Goal: Book appointment/travel/reservation

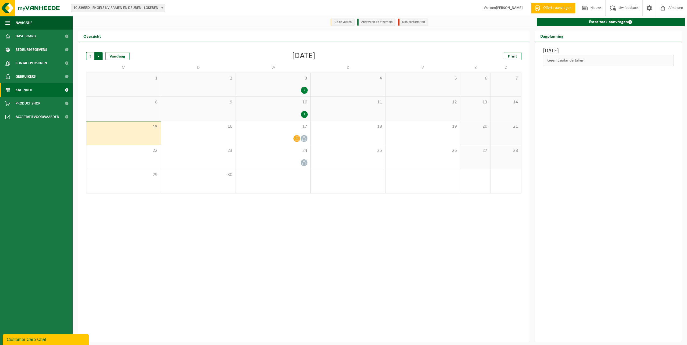
click at [91, 57] on span "Vorige" at bounding box center [90, 56] width 8 height 8
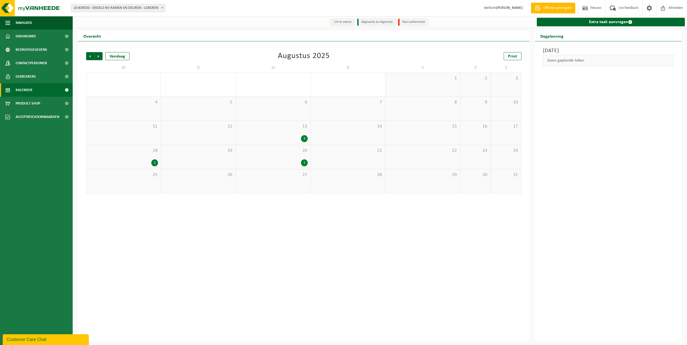
click at [91, 57] on span "Vorige" at bounding box center [90, 56] width 8 height 8
click at [438, 109] on div "11 2" at bounding box center [422, 109] width 75 height 24
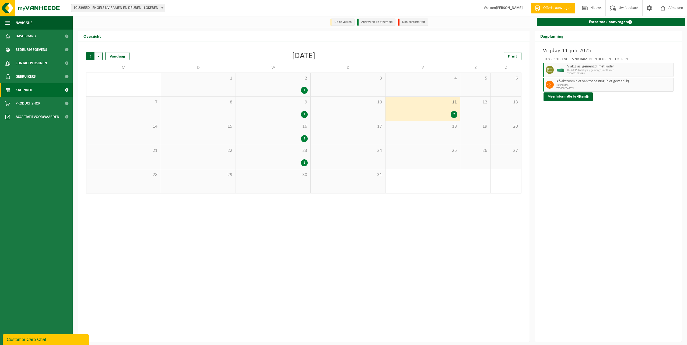
click at [99, 57] on span "Volgende" at bounding box center [98, 56] width 8 height 8
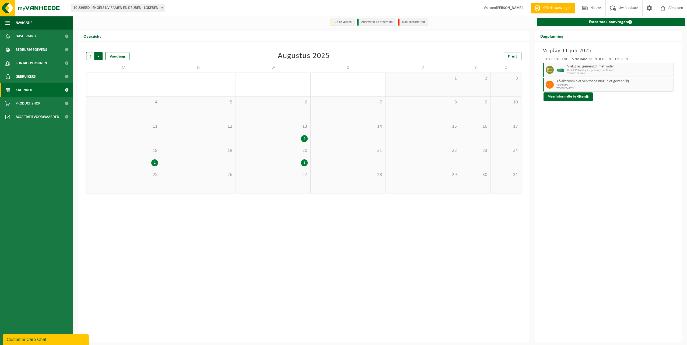
click at [91, 57] on span "Vorige" at bounding box center [90, 56] width 8 height 8
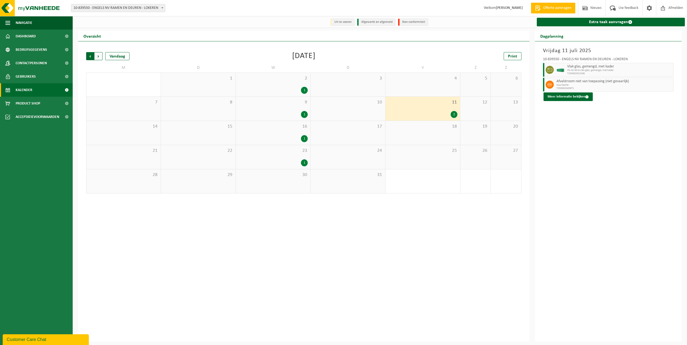
click at [98, 56] on span "Volgende" at bounding box center [98, 56] width 8 height 8
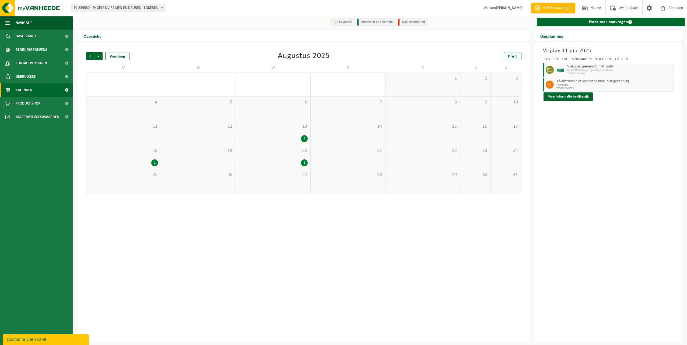
click at [290, 135] on div "13 3" at bounding box center [273, 133] width 75 height 24
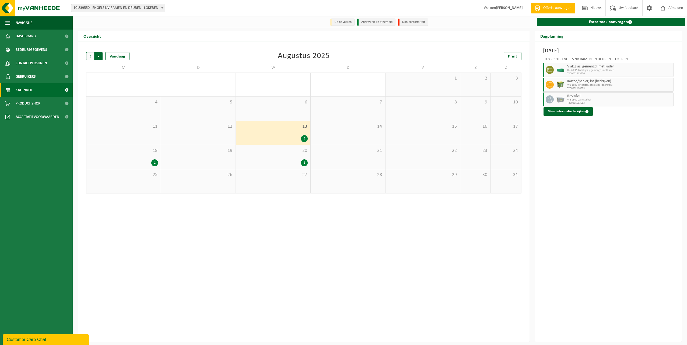
click at [90, 55] on span "Vorige" at bounding box center [90, 56] width 8 height 8
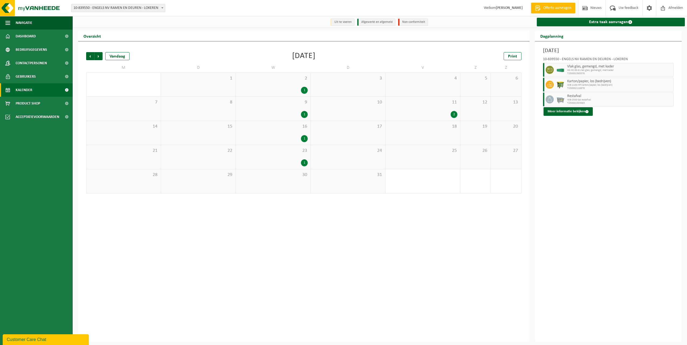
click at [274, 155] on div "23 1" at bounding box center [273, 157] width 75 height 24
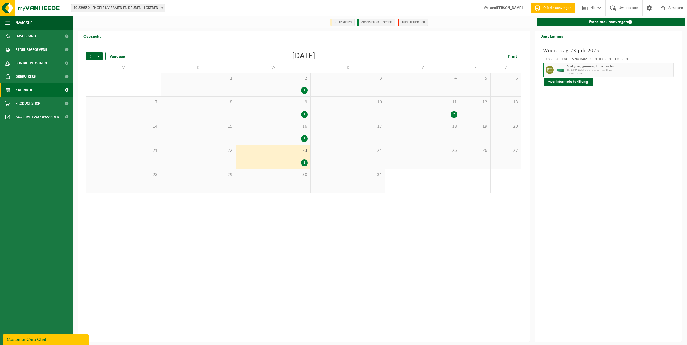
click at [418, 100] on div "11 2" at bounding box center [422, 109] width 75 height 24
